Goal: Information Seeking & Learning: Learn about a topic

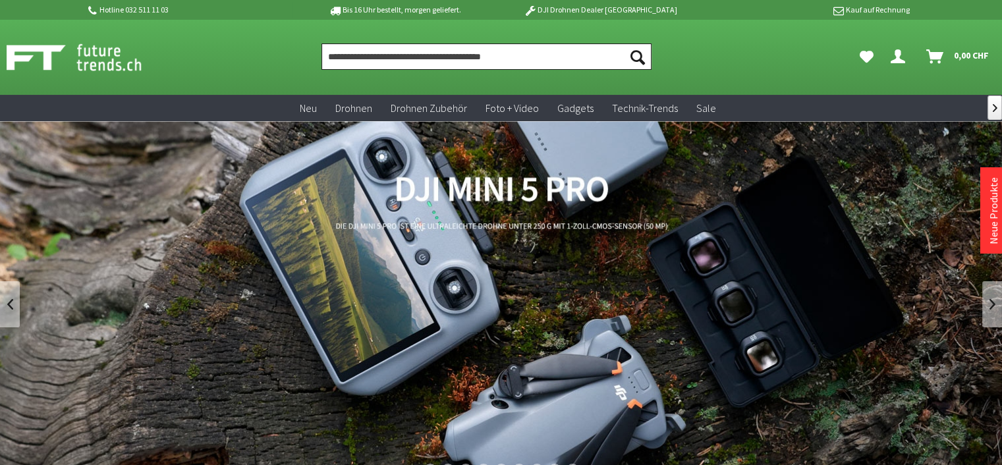
click at [429, 57] on input "Produkt, Marke, Kategorie, EAN, Artikelnummer…" at bounding box center [485, 56] width 329 height 26
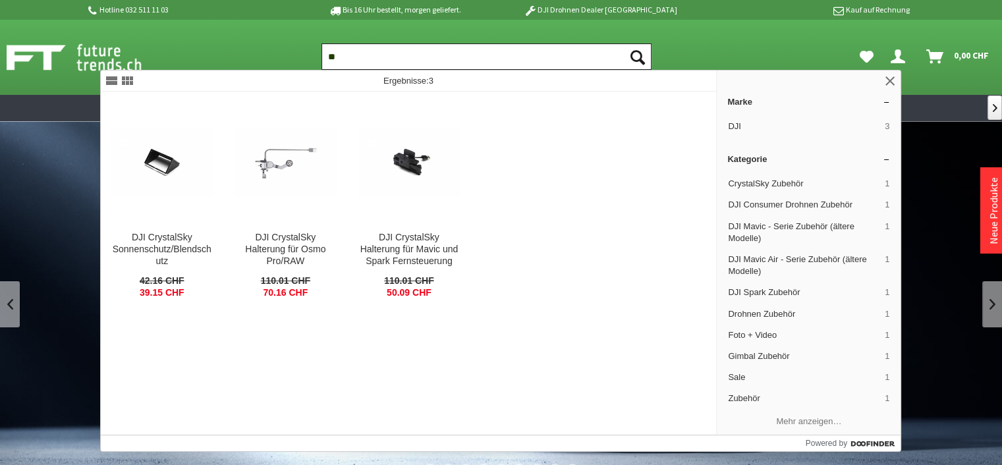
type input "*"
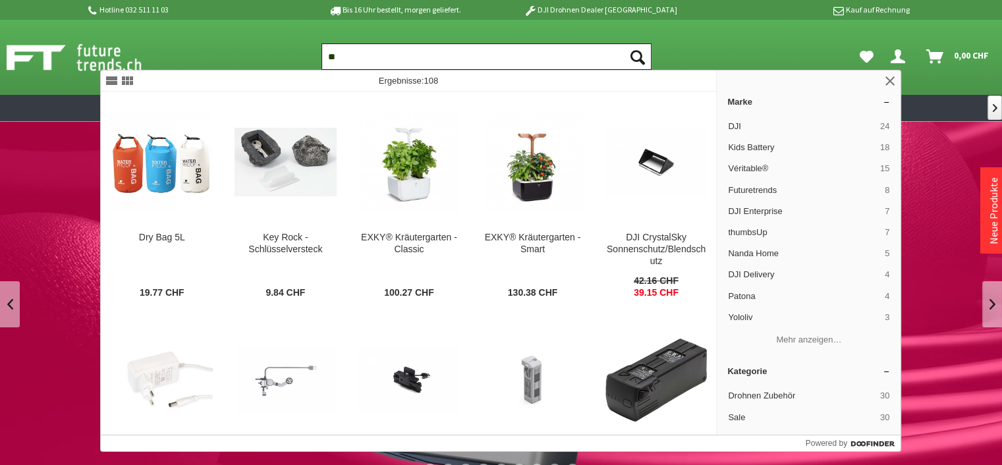
type input "*"
click at [891, 82] on link at bounding box center [890, 81] width 16 height 16
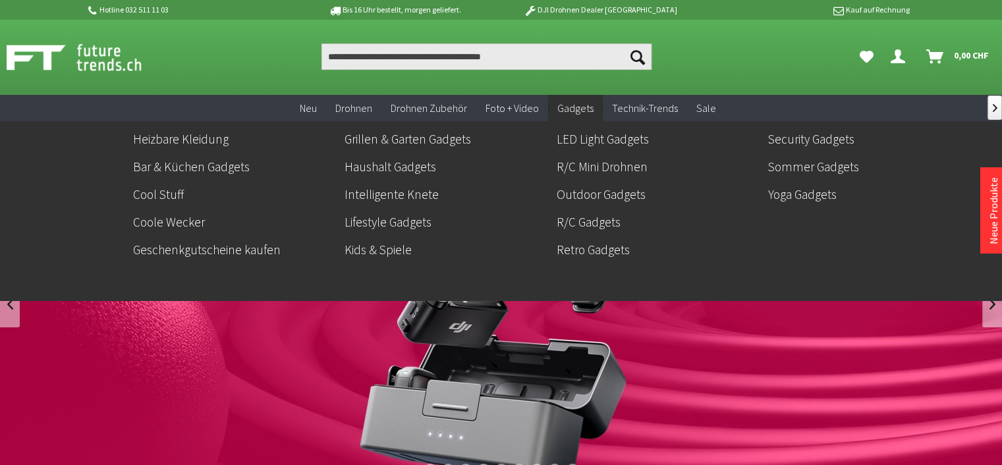
click at [570, 110] on span "Gadgets" at bounding box center [575, 107] width 36 height 13
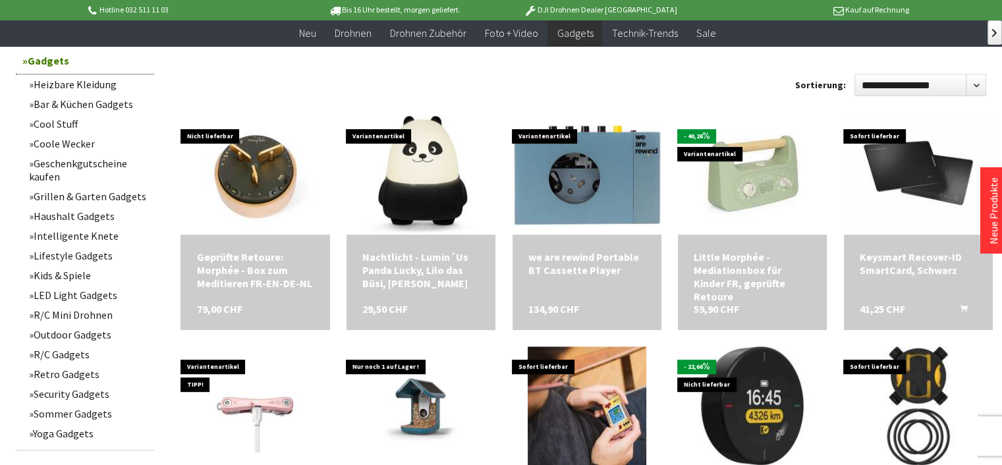
scroll to position [659, 0]
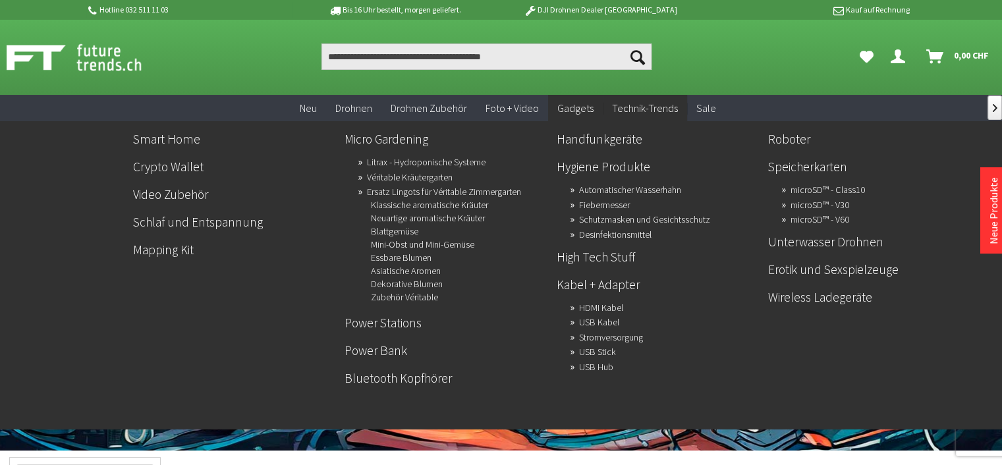
click at [648, 105] on span "Technik-Trends" at bounding box center [645, 107] width 66 height 13
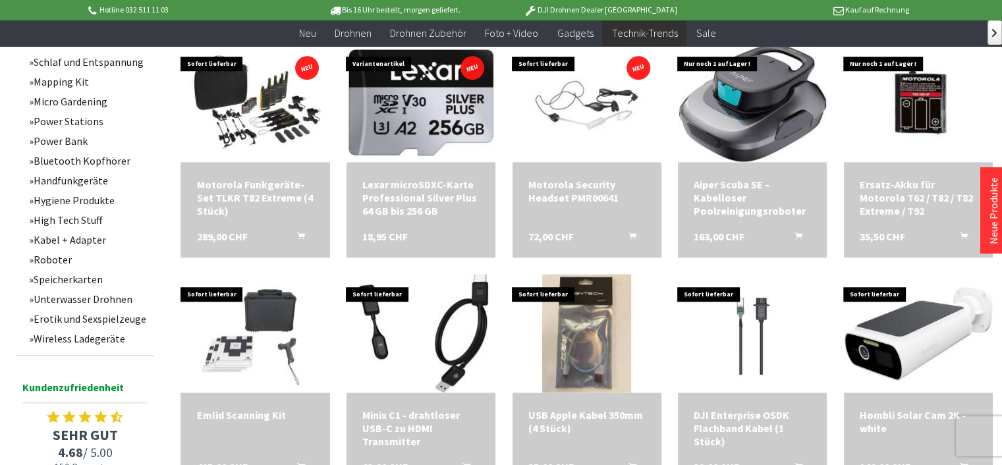
scroll to position [1120, 0]
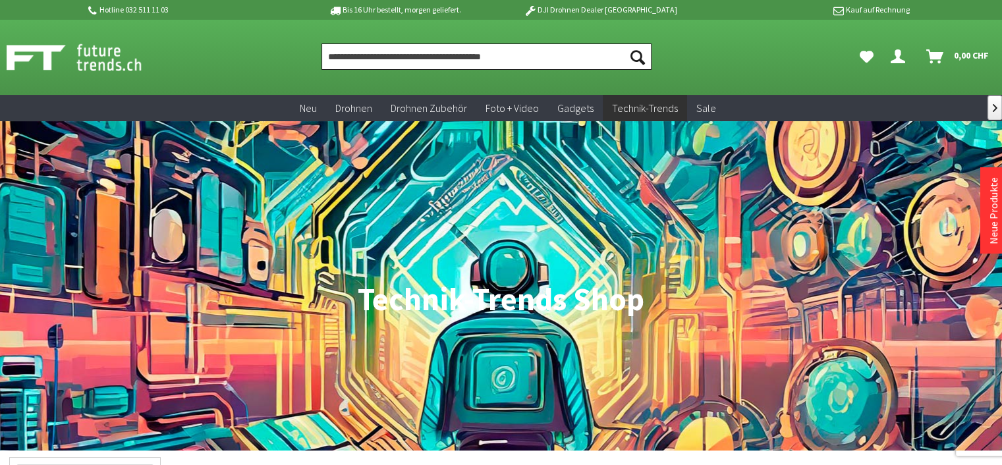
click at [519, 49] on input "Produkt, Marke, Kategorie, EAN, Artikelnummer…" at bounding box center [485, 56] width 329 height 26
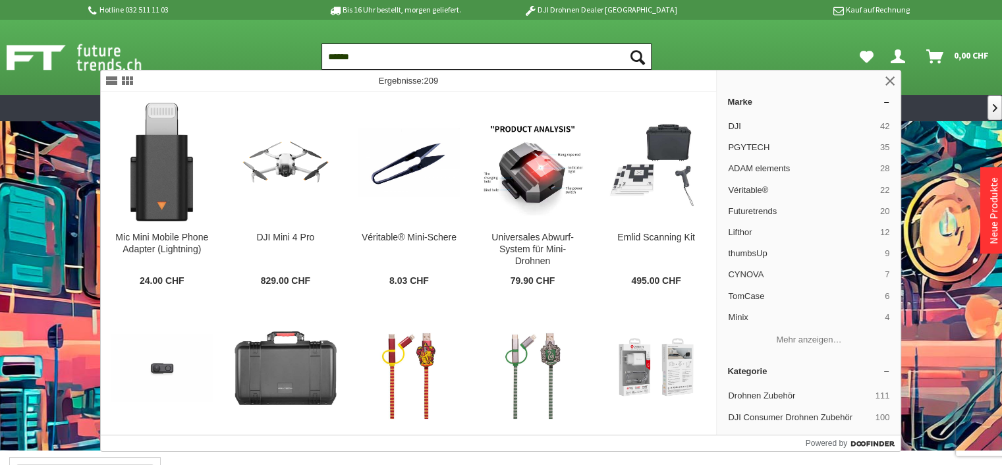
type input "******"
click at [893, 80] on link at bounding box center [890, 81] width 16 height 16
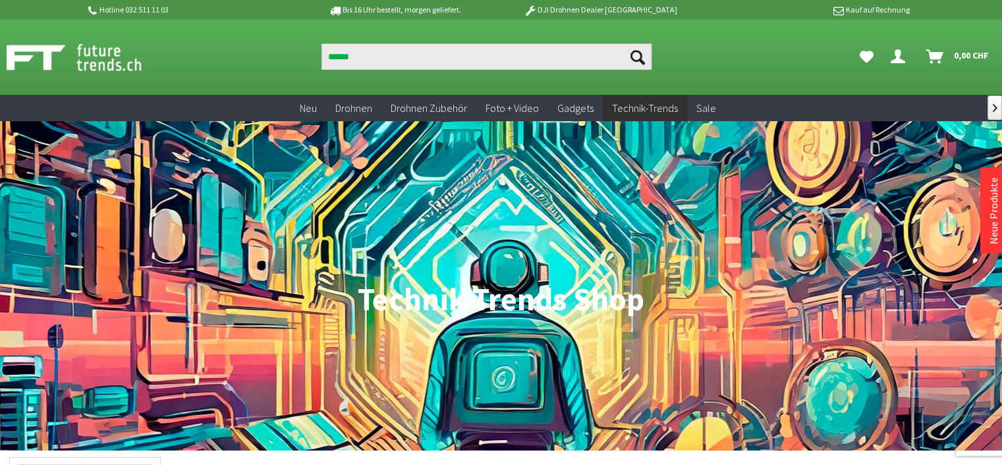
click at [76, 47] on img at bounding box center [89, 57] width 164 height 33
